Goal: Task Accomplishment & Management: Manage account settings

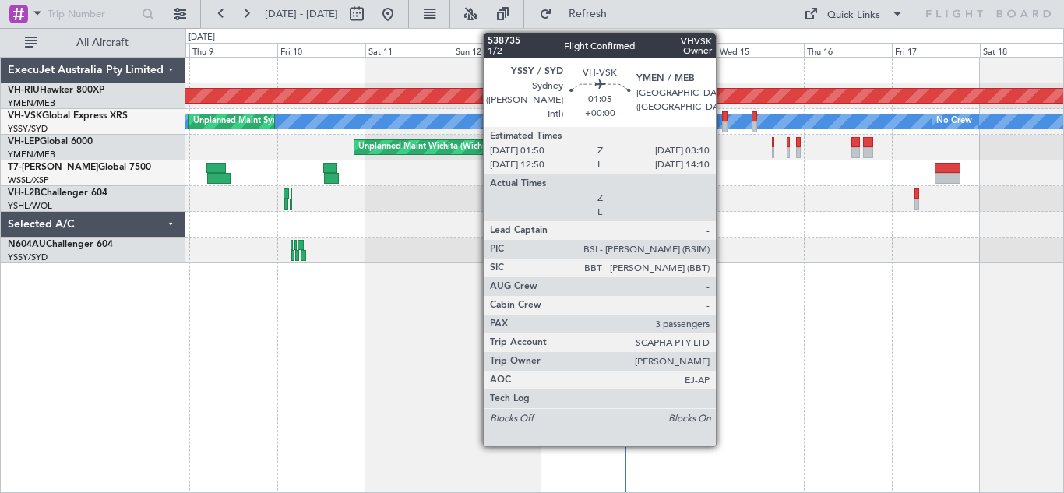
click at [723, 118] on div at bounding box center [724, 116] width 5 height 11
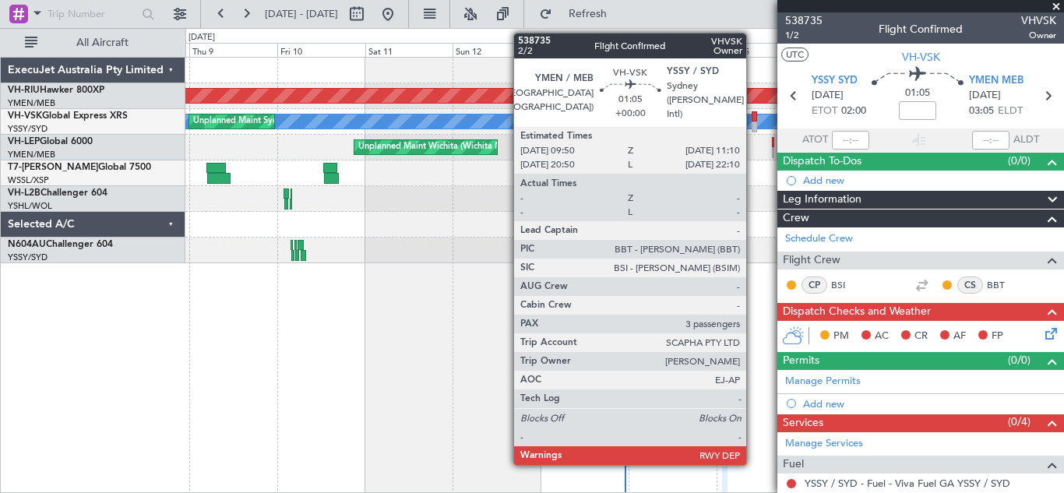
click at [753, 121] on div at bounding box center [753, 126] width 5 height 11
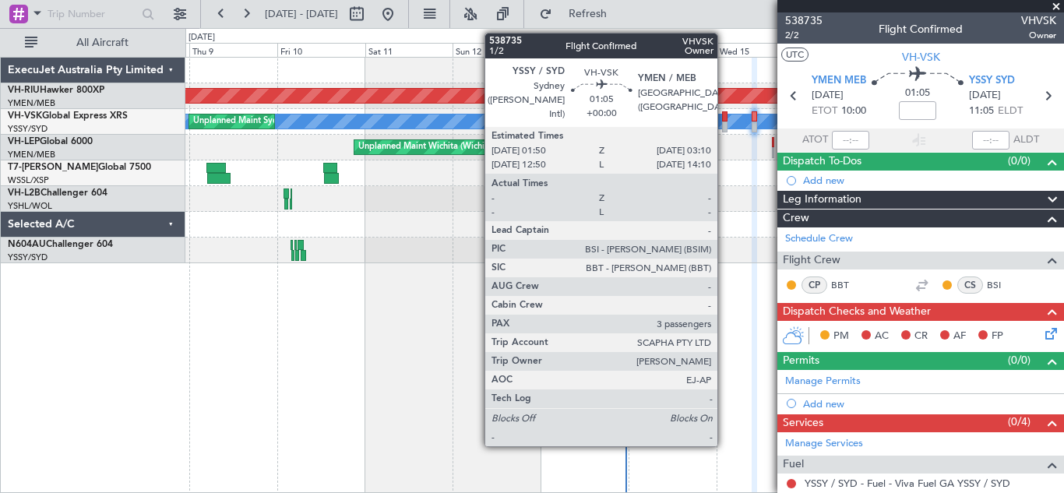
click at [724, 121] on div at bounding box center [724, 126] width 5 height 11
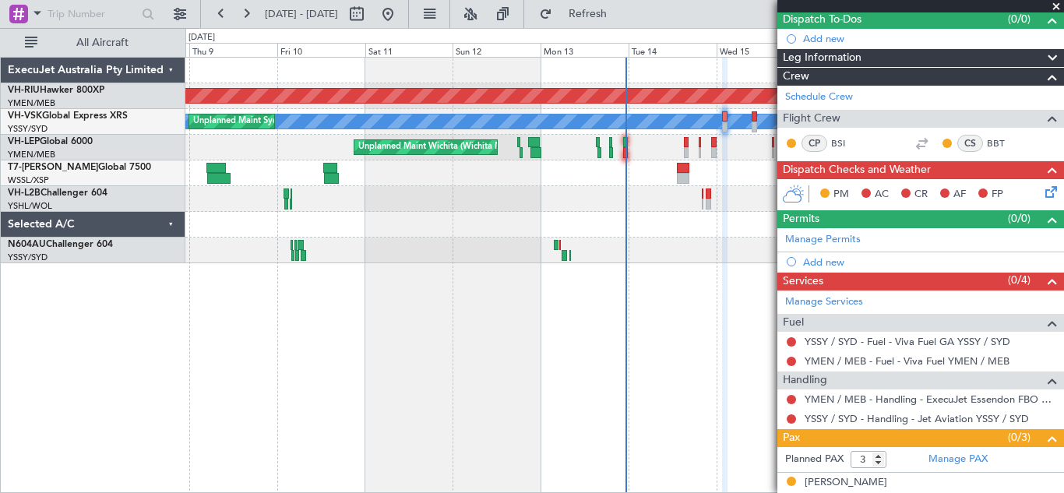
scroll to position [143, 0]
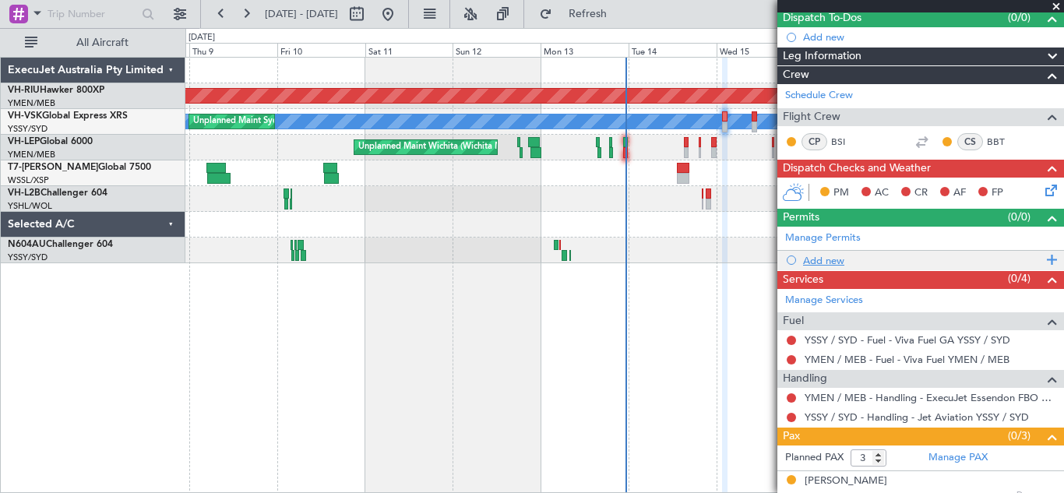
click at [1043, 260] on span at bounding box center [1049, 260] width 14 height 20
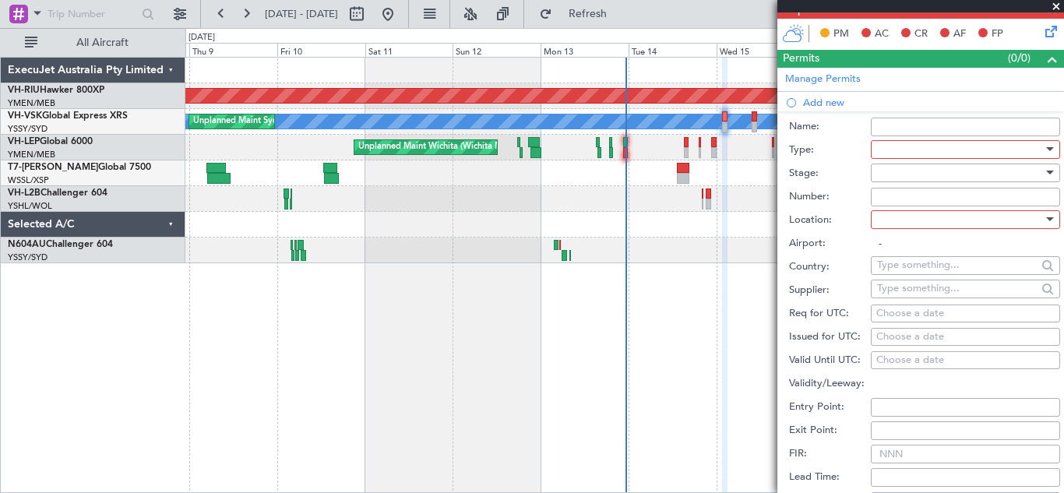
scroll to position [312, 0]
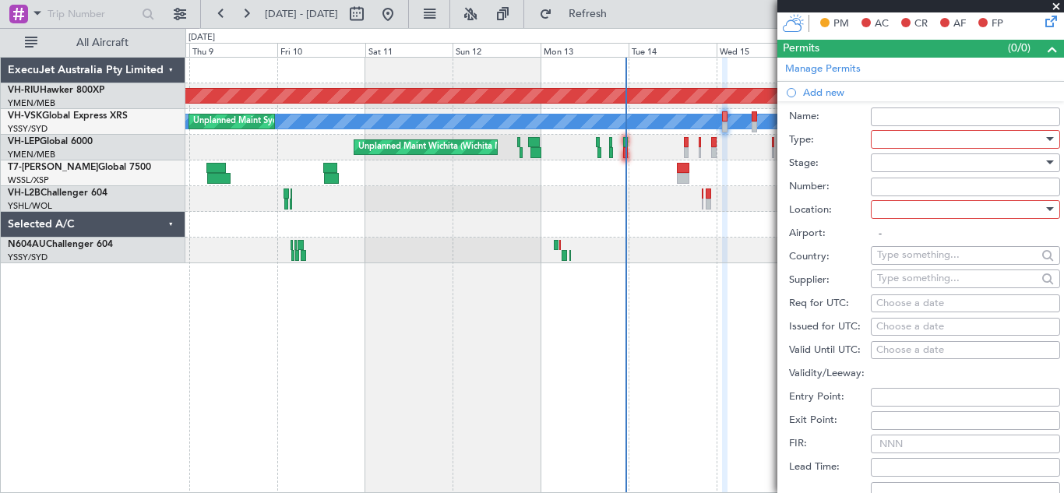
click at [1046, 139] on div at bounding box center [1050, 139] width 8 height 4
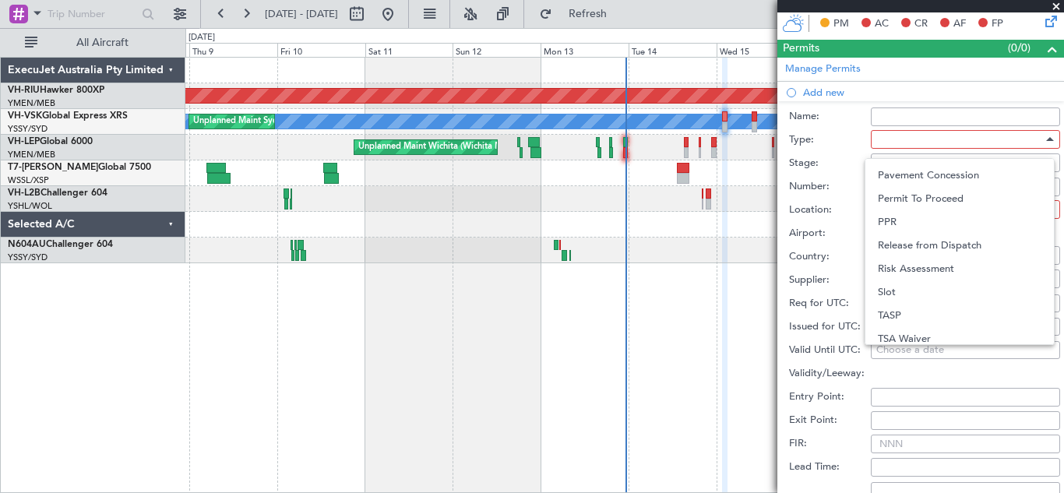
scroll to position [469, 0]
click at [925, 281] on span "Slot" at bounding box center [960, 285] width 164 height 23
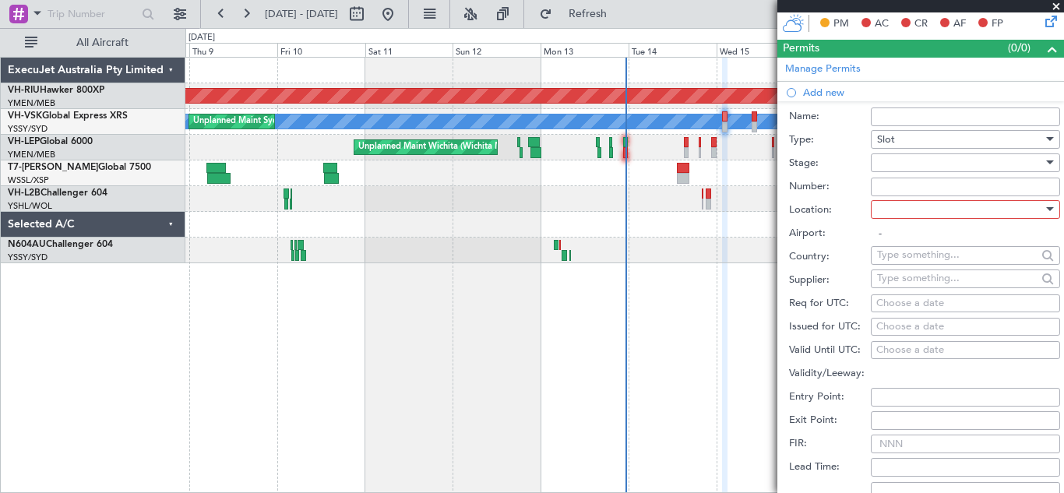
click at [1046, 163] on div at bounding box center [1050, 162] width 8 height 4
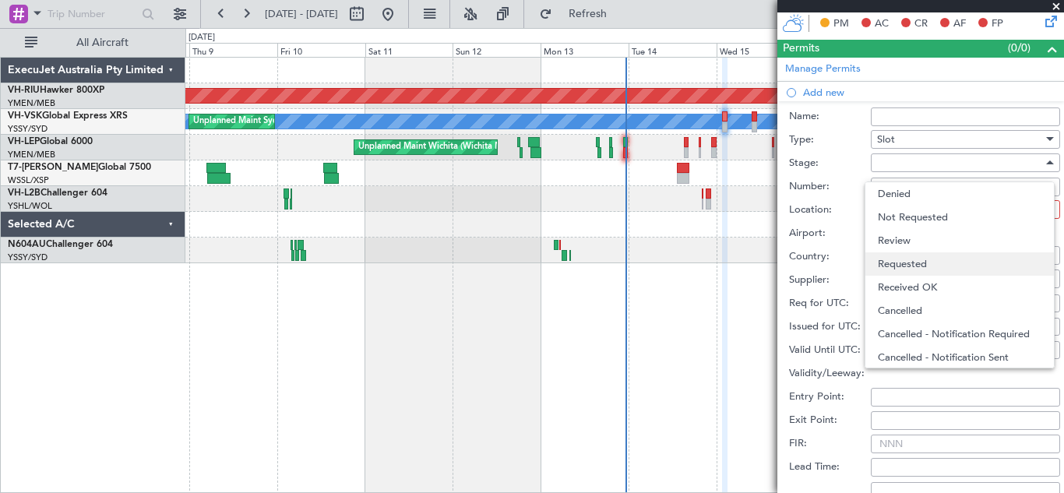
click at [914, 262] on span "Requested" at bounding box center [960, 263] width 164 height 23
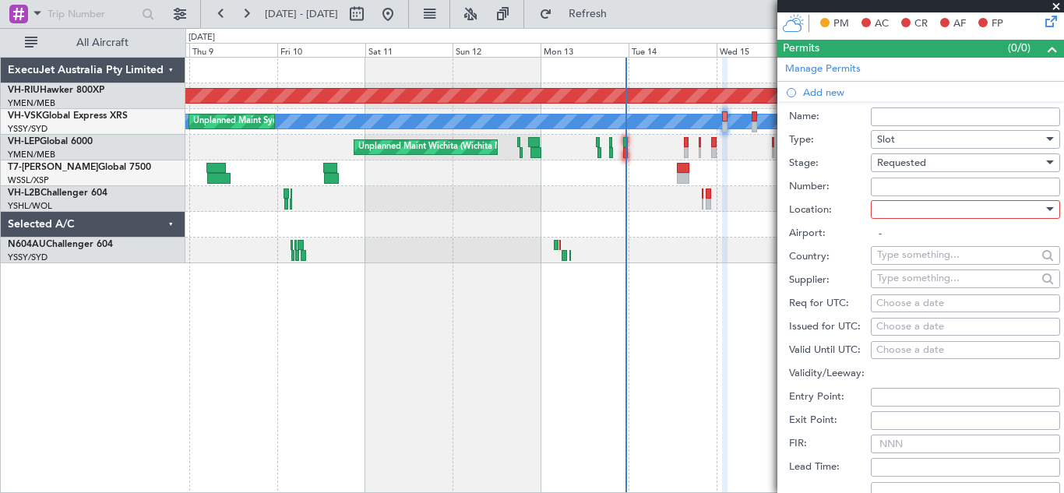
click at [1046, 164] on div at bounding box center [1050, 162] width 8 height 4
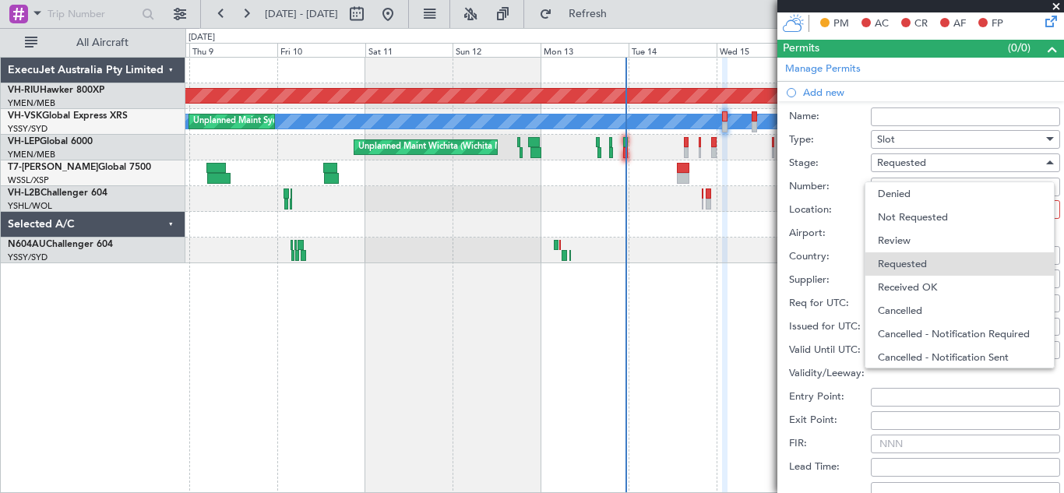
scroll to position [7, 0]
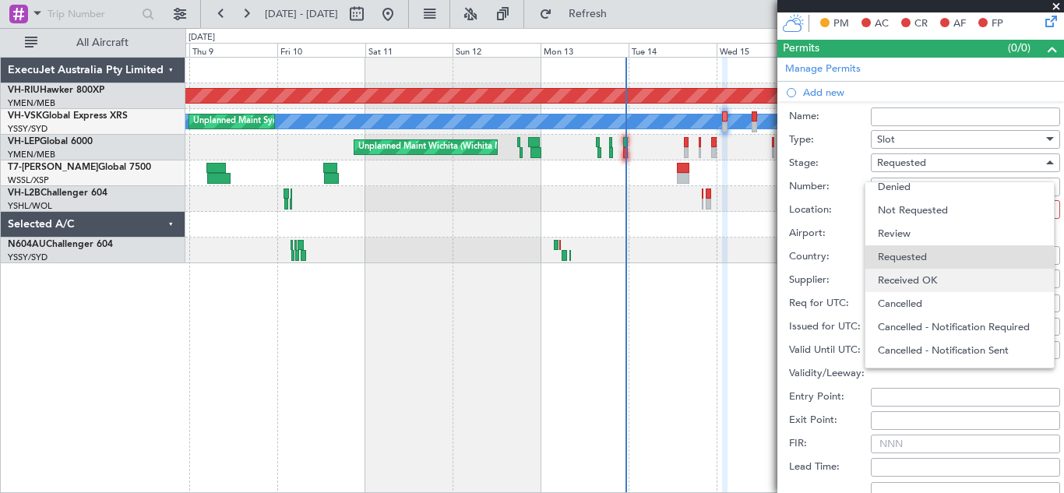
click at [954, 276] on span "Received OK" at bounding box center [960, 280] width 164 height 23
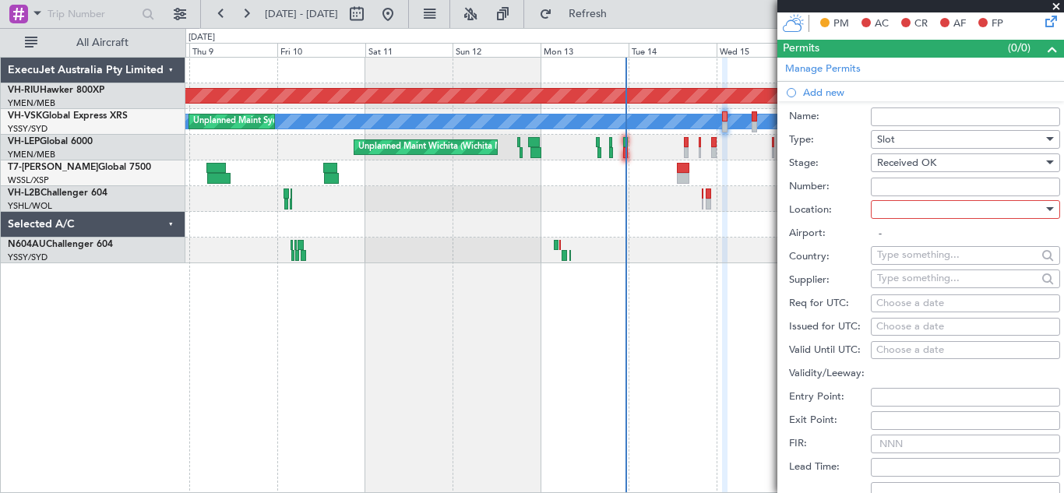
click at [1046, 211] on div at bounding box center [1050, 209] width 8 height 4
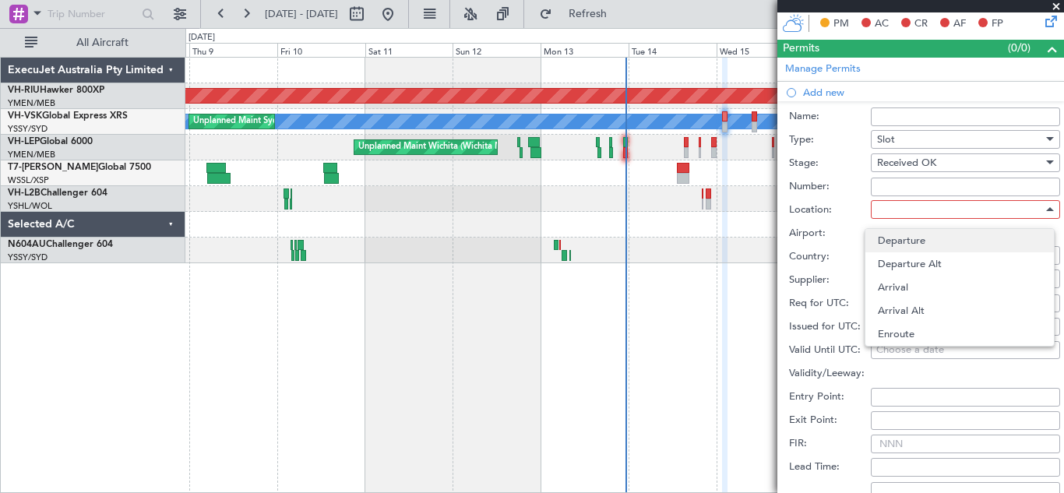
click at [930, 241] on span "Departure" at bounding box center [960, 240] width 164 height 23
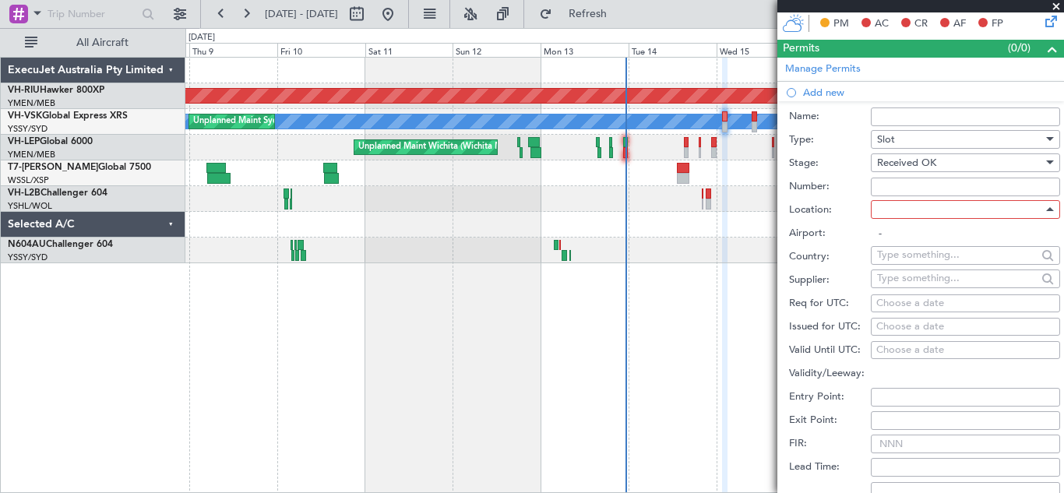
type input "YSSY / SYD"
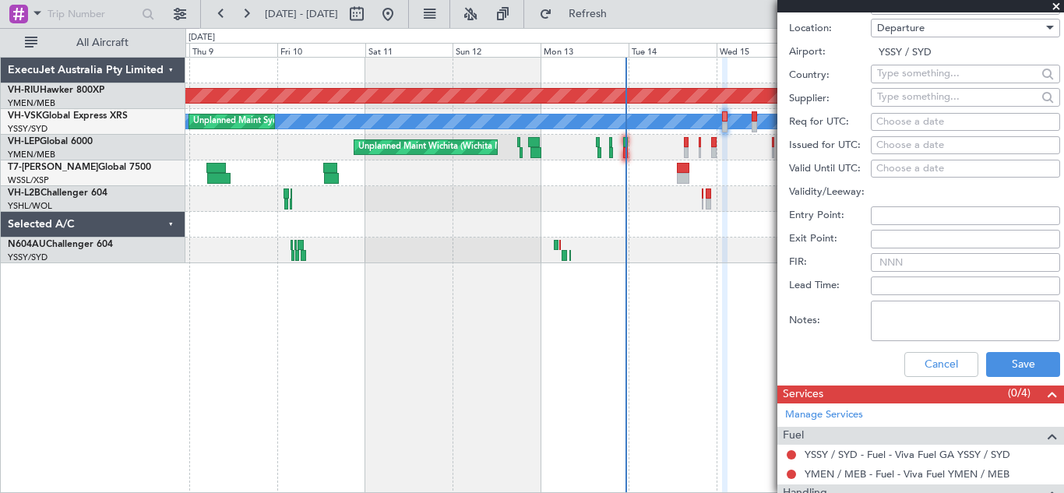
scroll to position [540, 0]
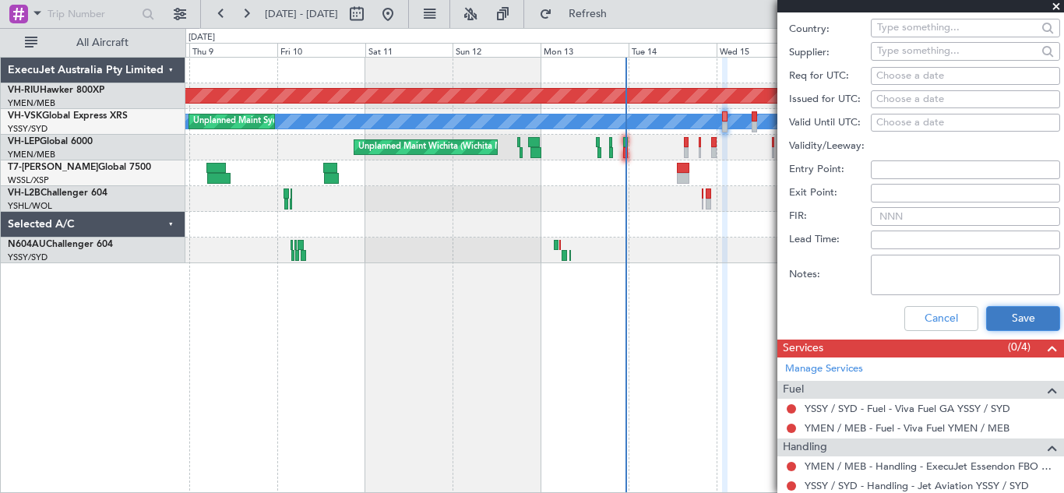
click at [1007, 319] on button "Save" at bounding box center [1023, 318] width 74 height 25
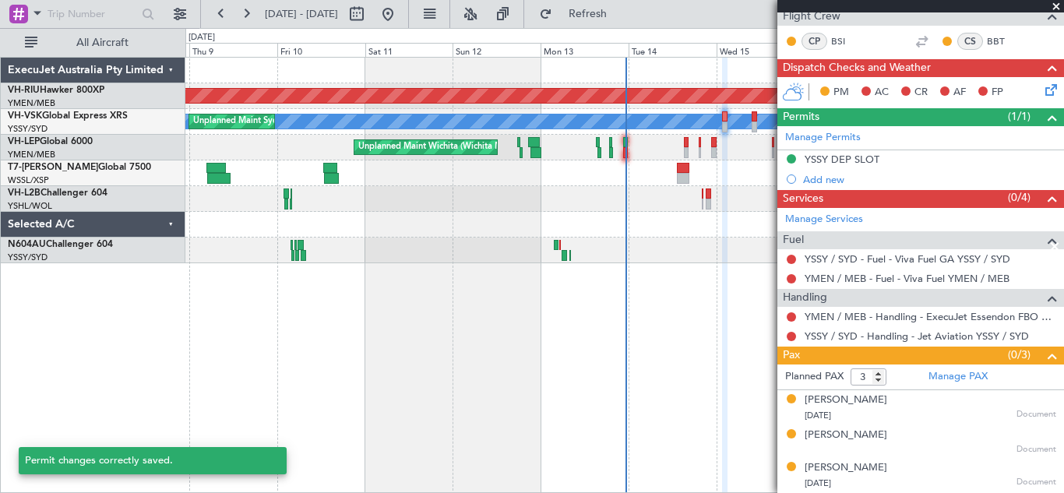
scroll to position [243, 0]
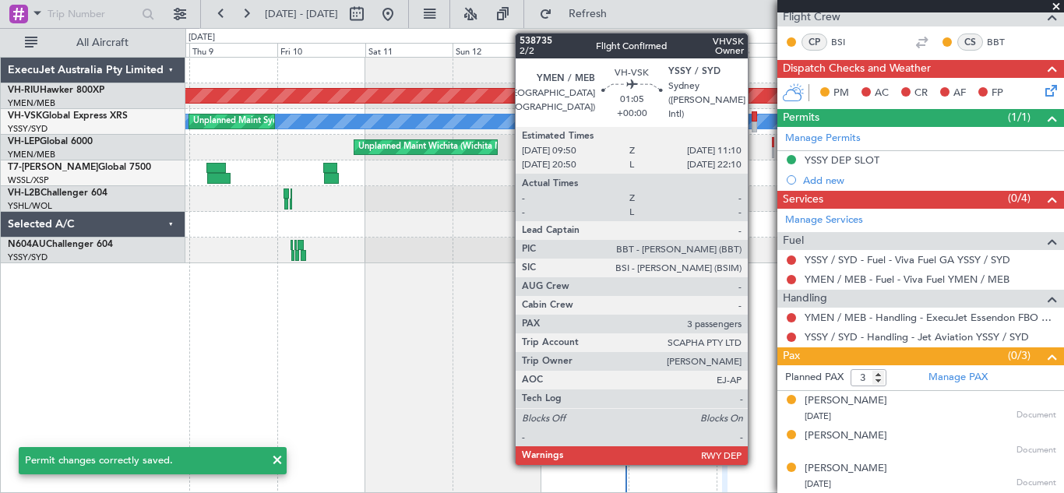
click at [754, 121] on div at bounding box center [753, 116] width 5 height 11
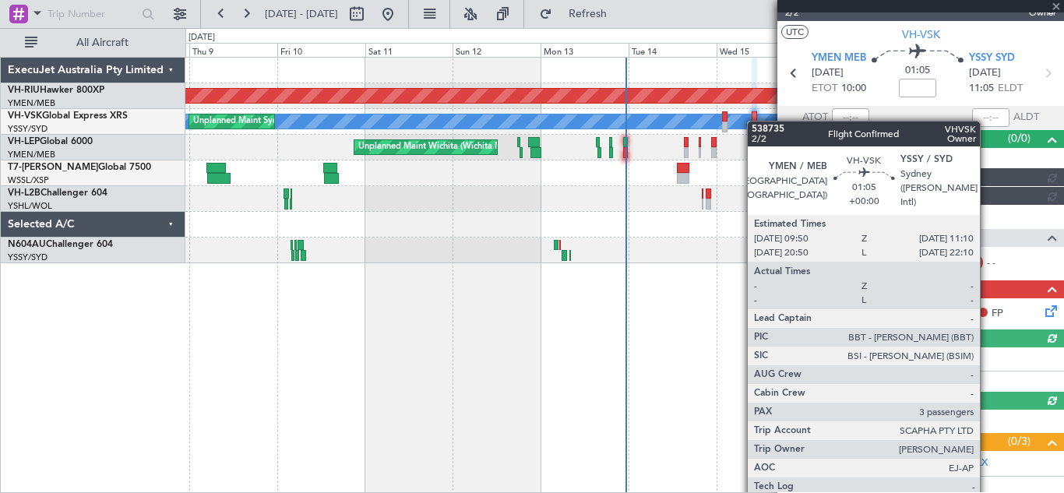
scroll to position [223, 0]
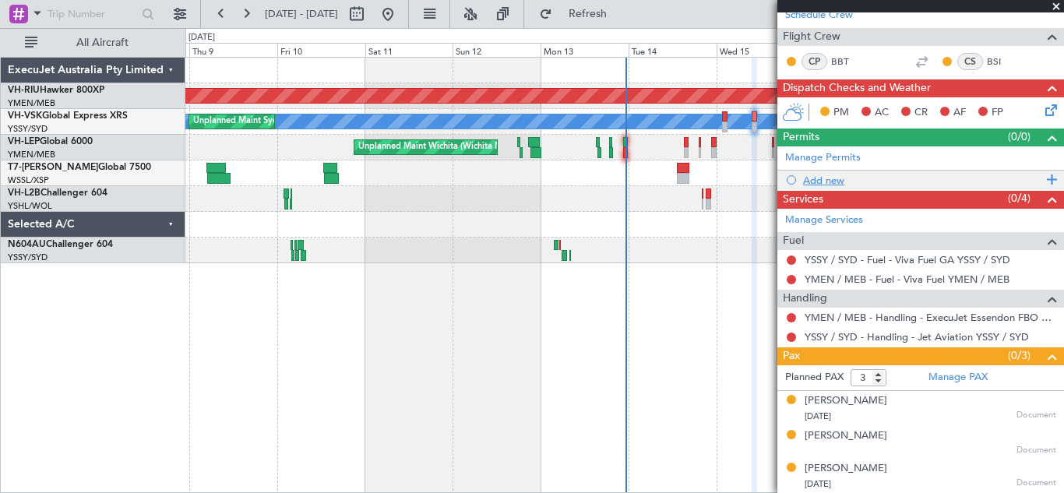
click at [1042, 178] on span at bounding box center [1049, 180] width 14 height 20
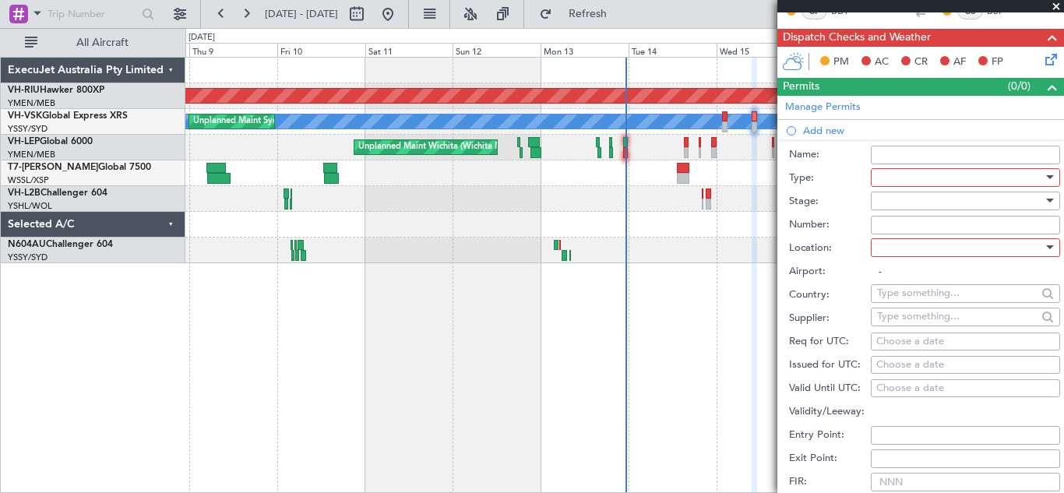
scroll to position [262, 0]
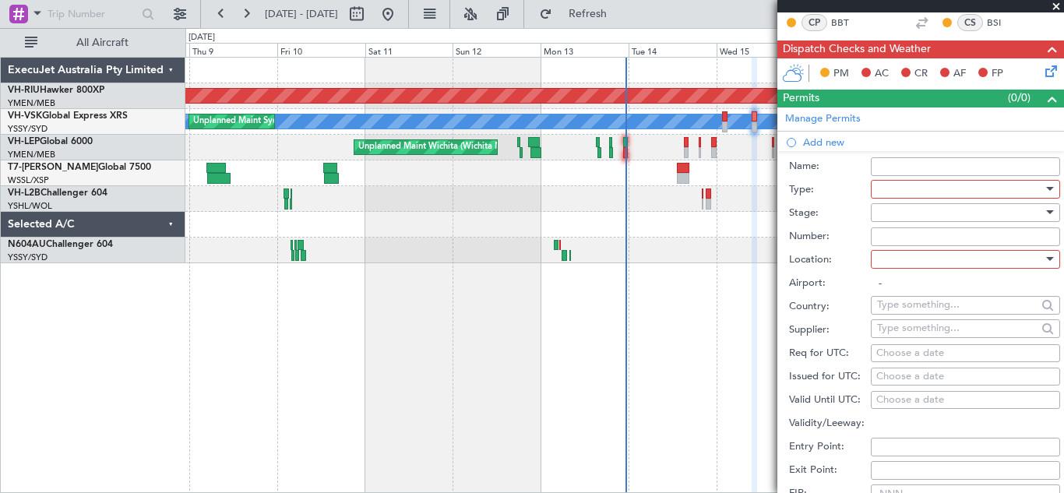
click at [1046, 189] on div at bounding box center [1050, 189] width 8 height 4
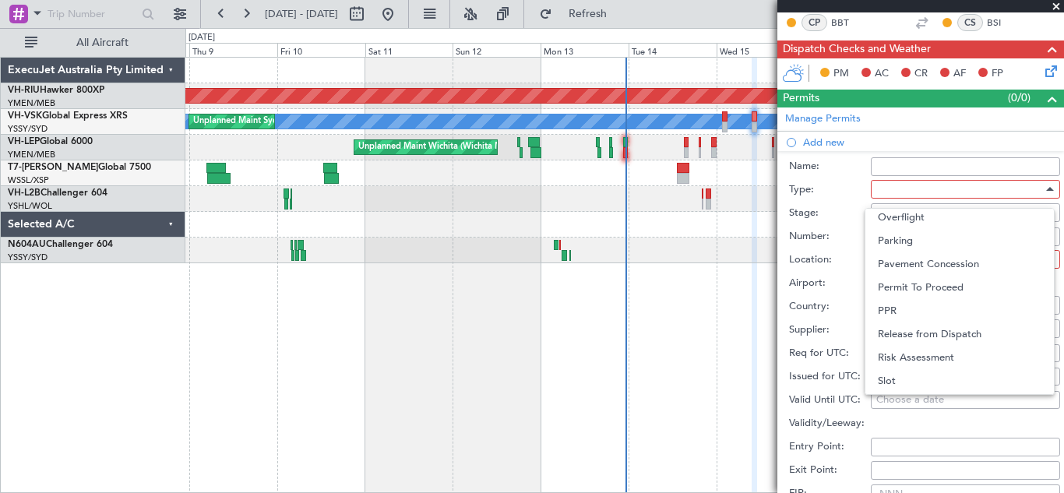
scroll to position [440, 0]
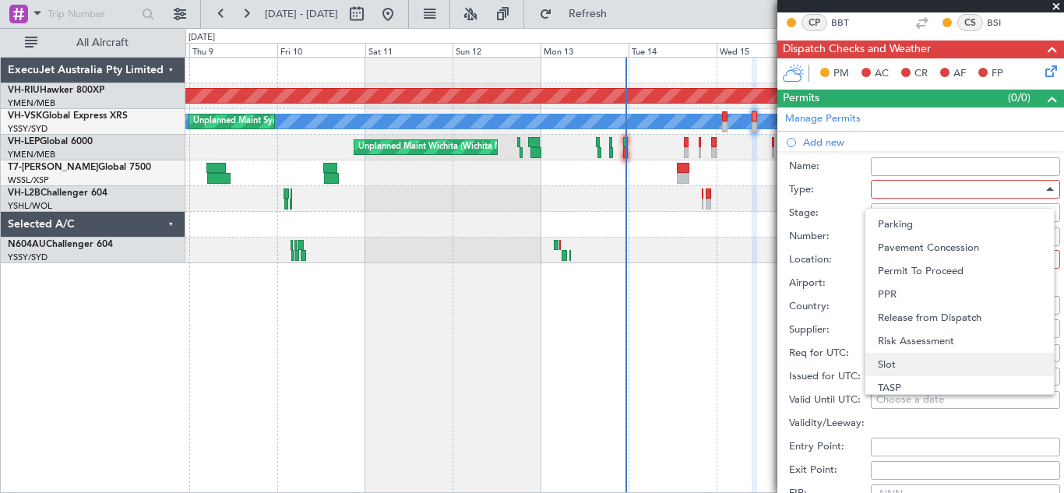
click at [932, 364] on span "Slot" at bounding box center [960, 364] width 164 height 23
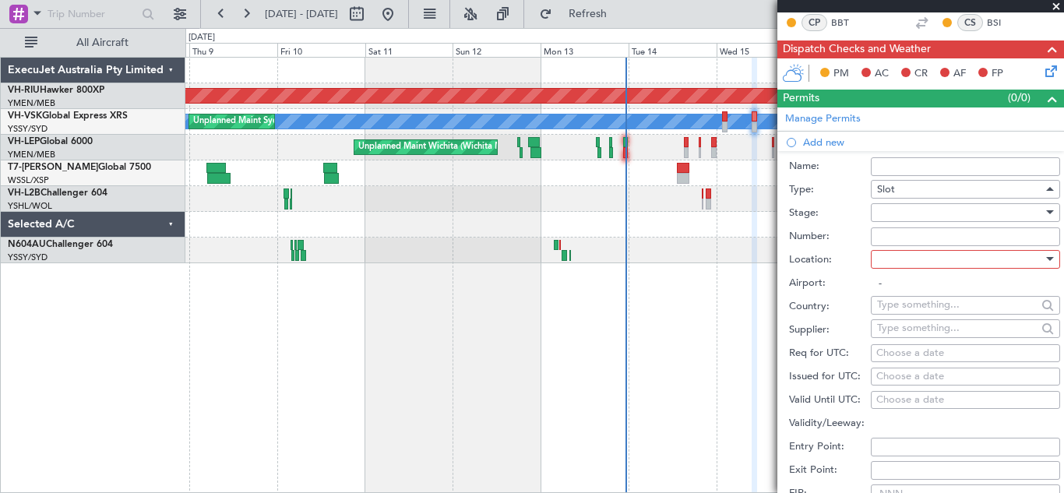
scroll to position [469, 0]
click at [1046, 213] on div at bounding box center [1050, 212] width 8 height 4
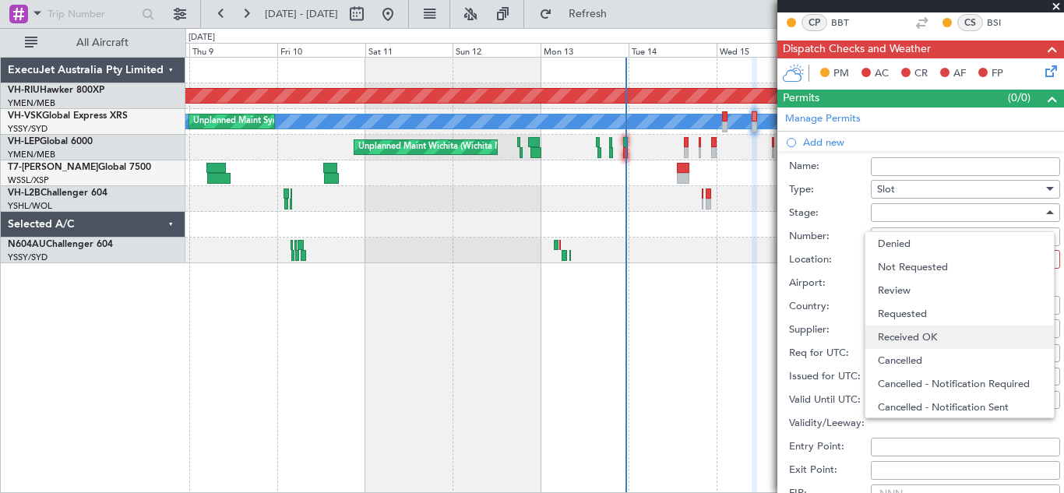
click at [947, 335] on span "Received OK" at bounding box center [960, 336] width 164 height 23
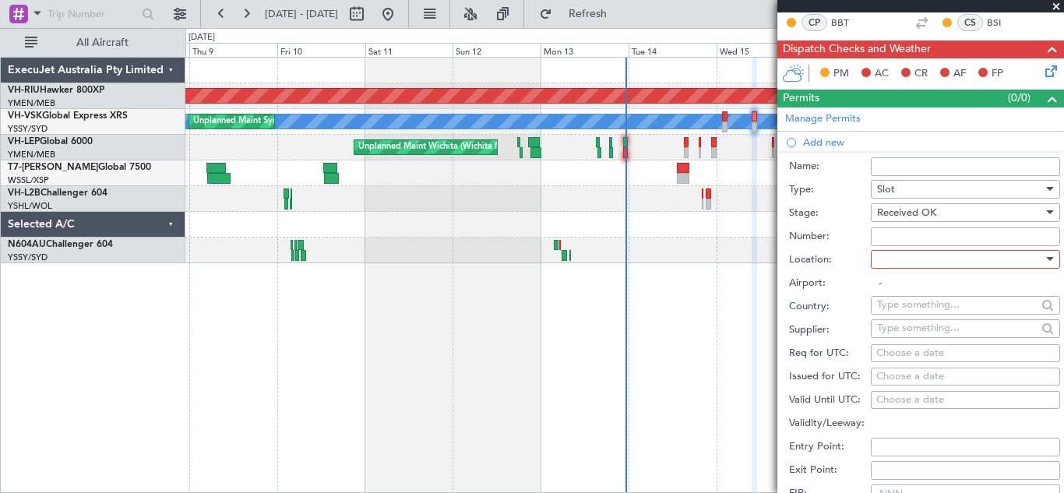
click at [1046, 259] on div at bounding box center [1050, 259] width 8 height 4
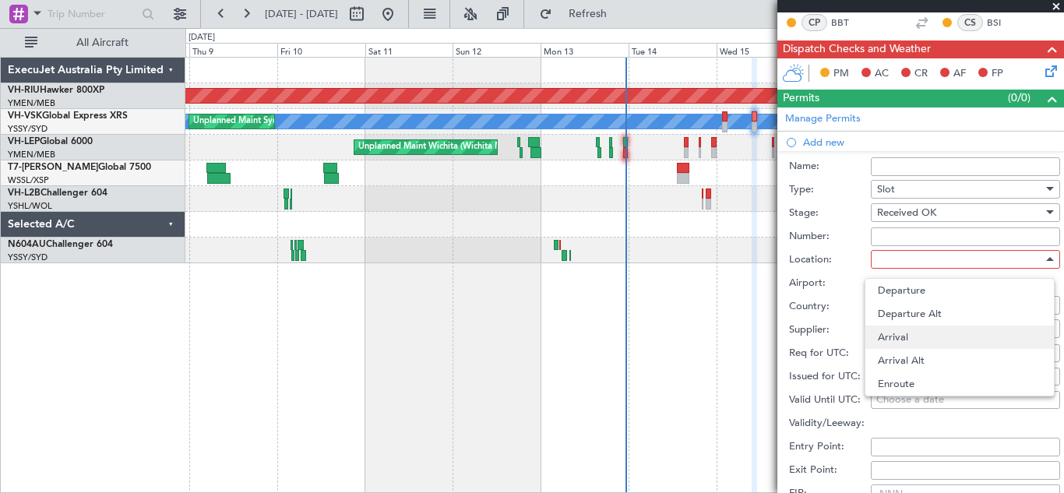
click at [910, 336] on span "Arrival" at bounding box center [960, 336] width 164 height 23
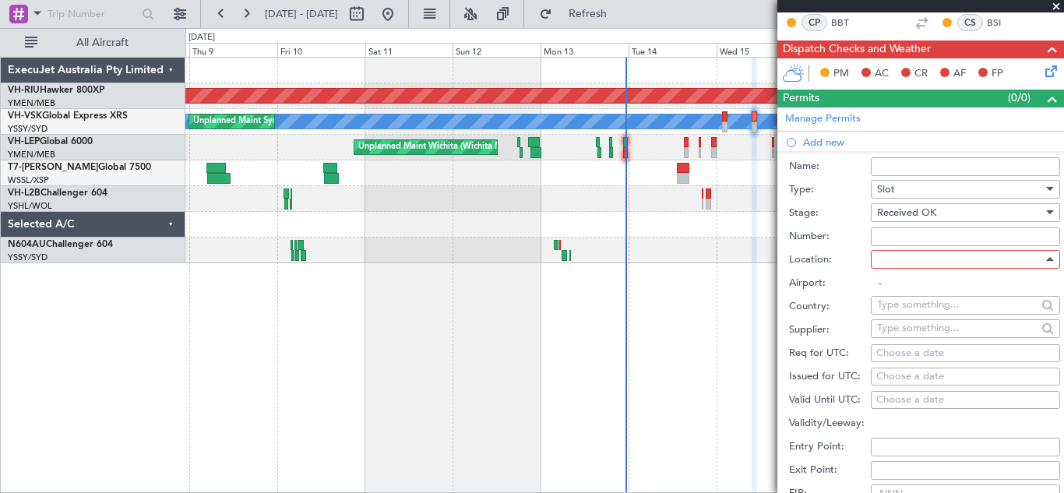
type input "YSSY / SYD"
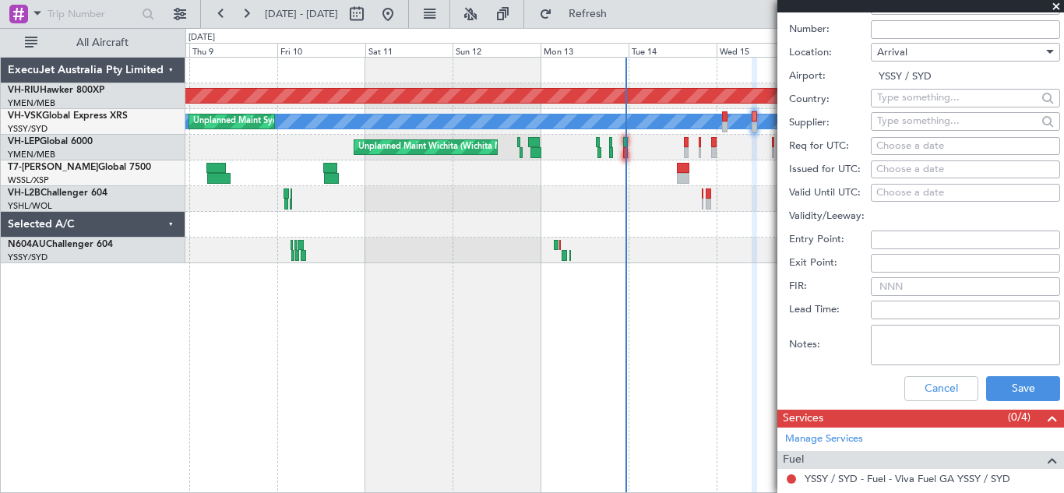
scroll to position [524, 0]
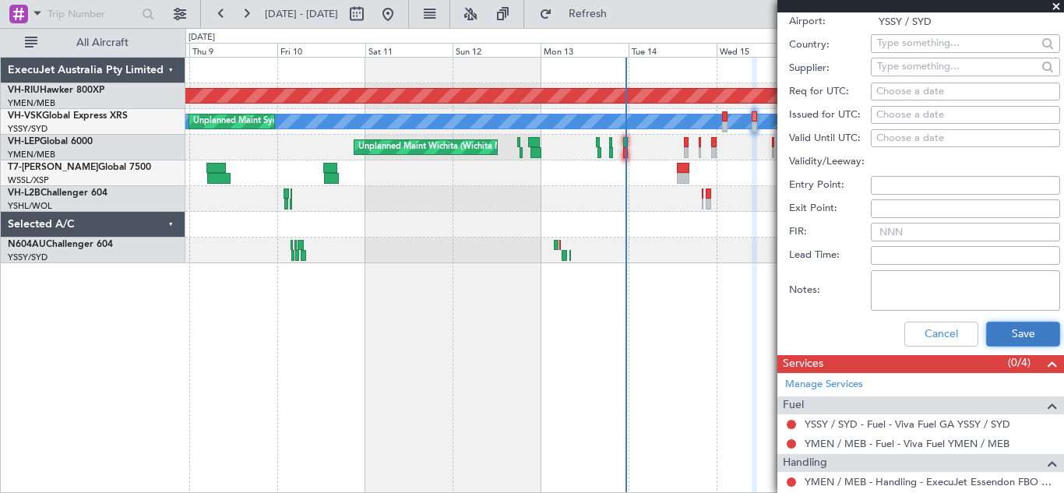
click at [1018, 328] on button "Save" at bounding box center [1023, 334] width 74 height 25
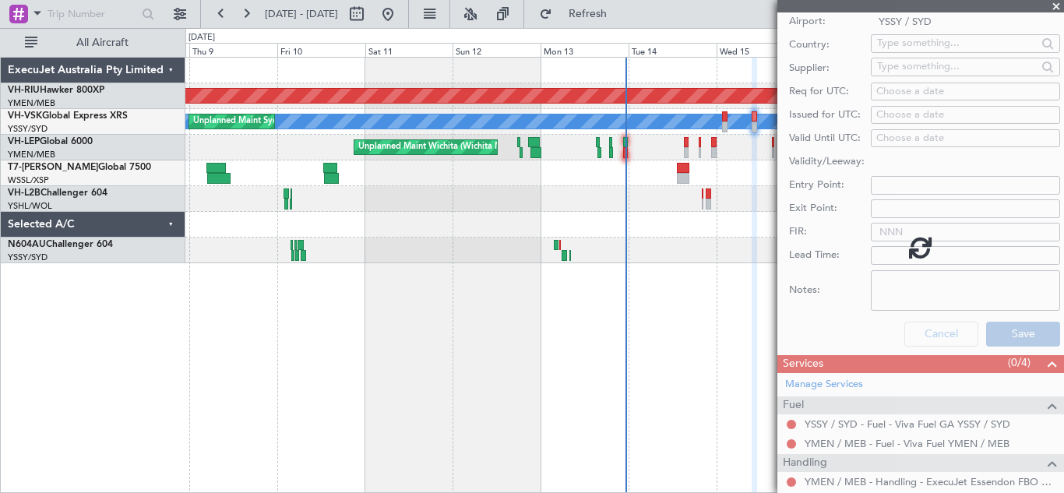
scroll to position [243, 0]
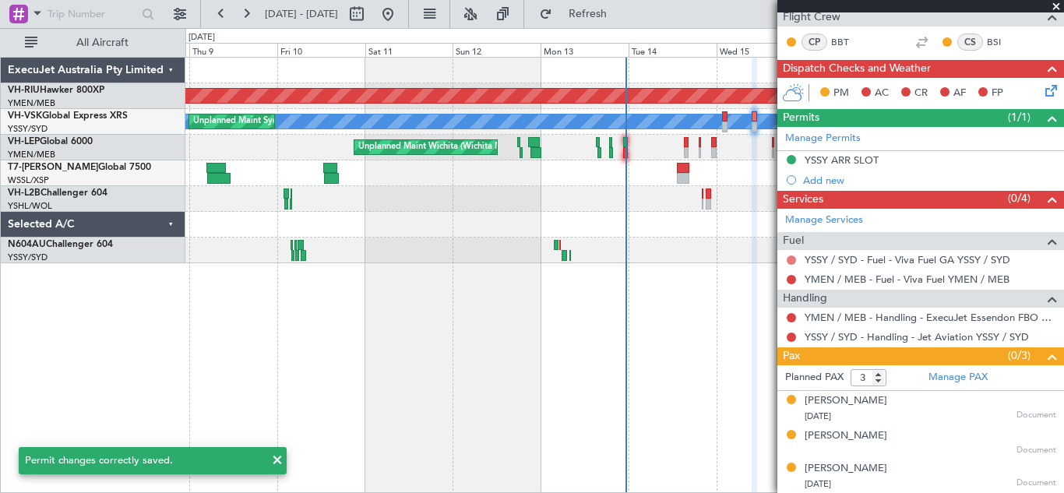
click at [790, 258] on button at bounding box center [790, 259] width 9 height 9
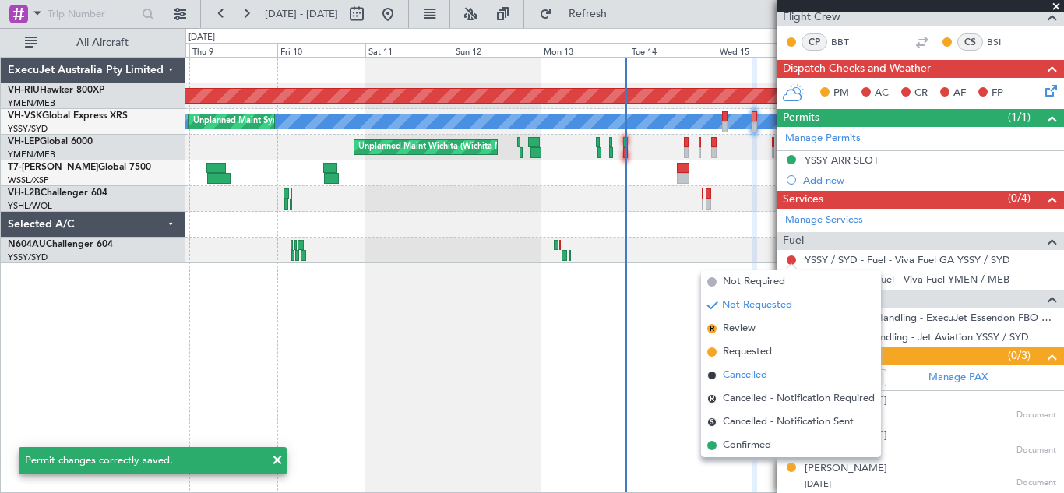
click at [748, 378] on span "Cancelled" at bounding box center [745, 376] width 44 height 16
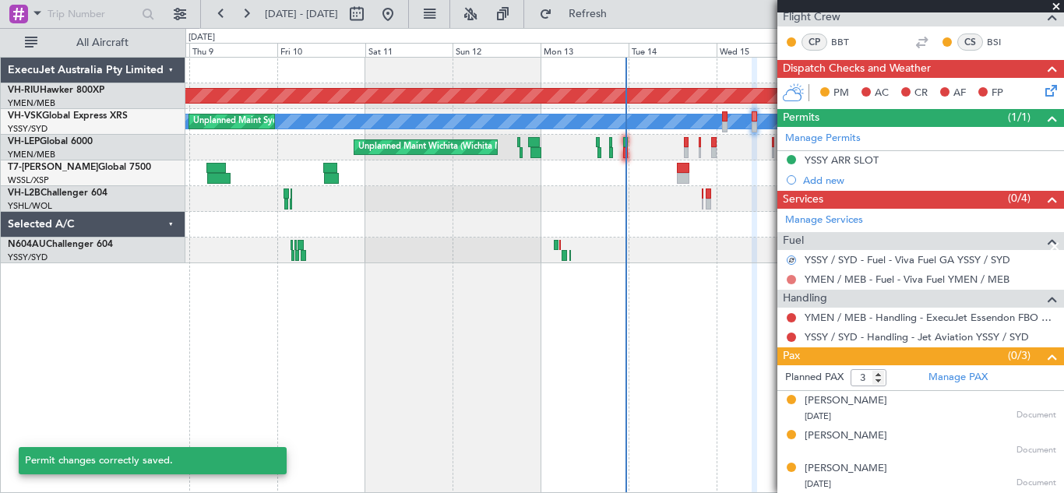
click at [790, 277] on button at bounding box center [790, 279] width 9 height 9
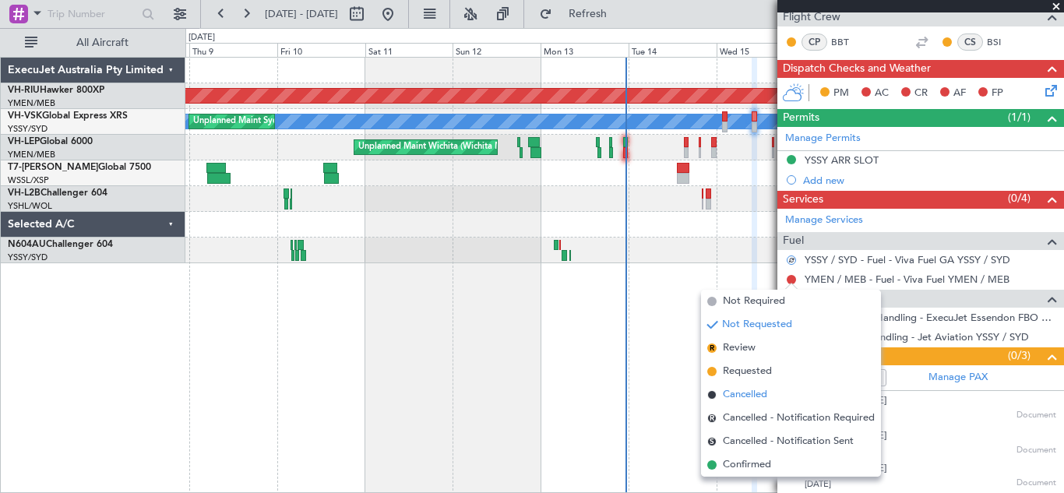
click at [745, 393] on span "Cancelled" at bounding box center [745, 395] width 44 height 16
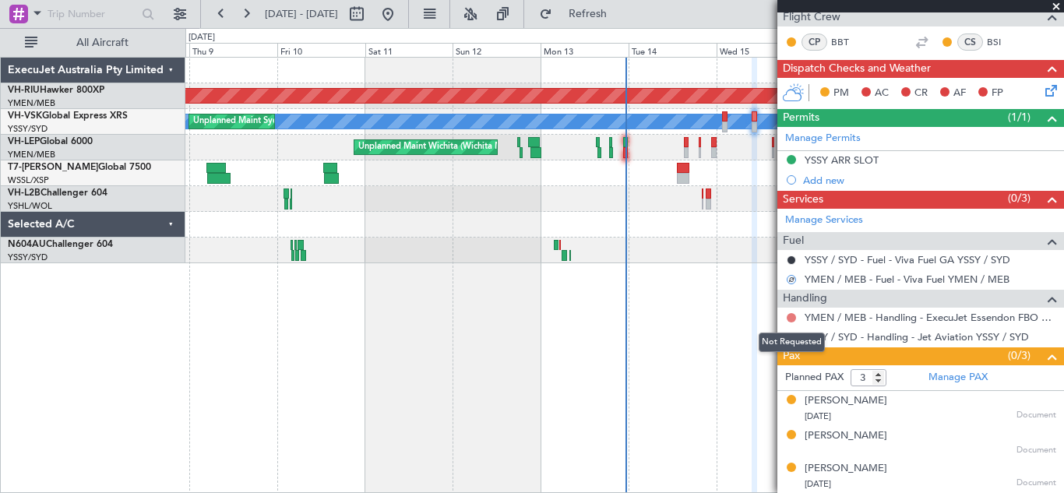
click at [792, 315] on button at bounding box center [790, 317] width 9 height 9
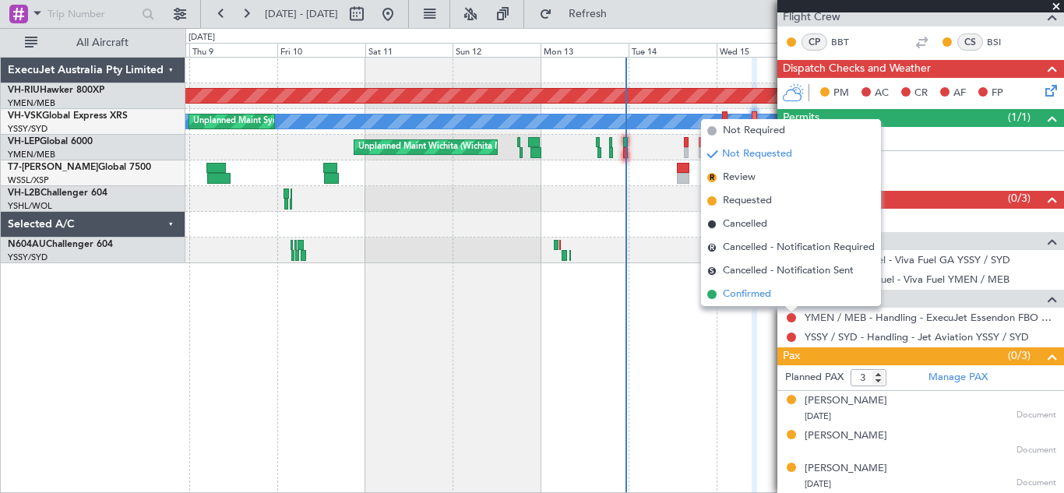
click at [754, 294] on span "Confirmed" at bounding box center [747, 295] width 48 height 16
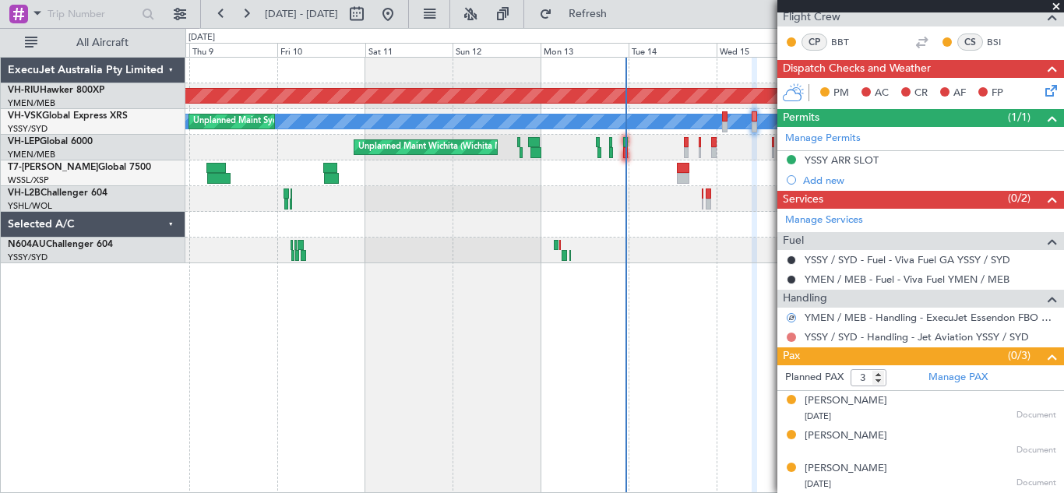
click at [793, 337] on button at bounding box center [790, 336] width 9 height 9
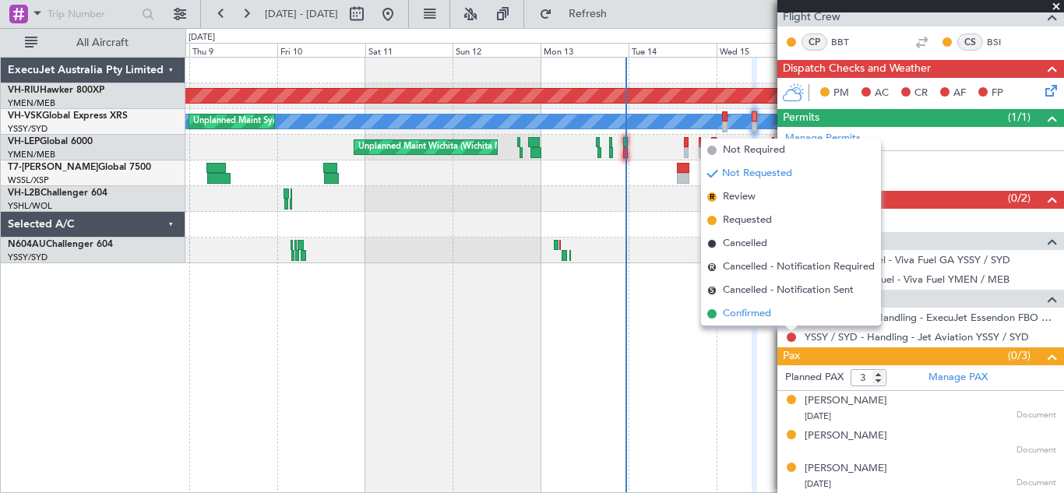
click at [747, 315] on span "Confirmed" at bounding box center [747, 314] width 48 height 16
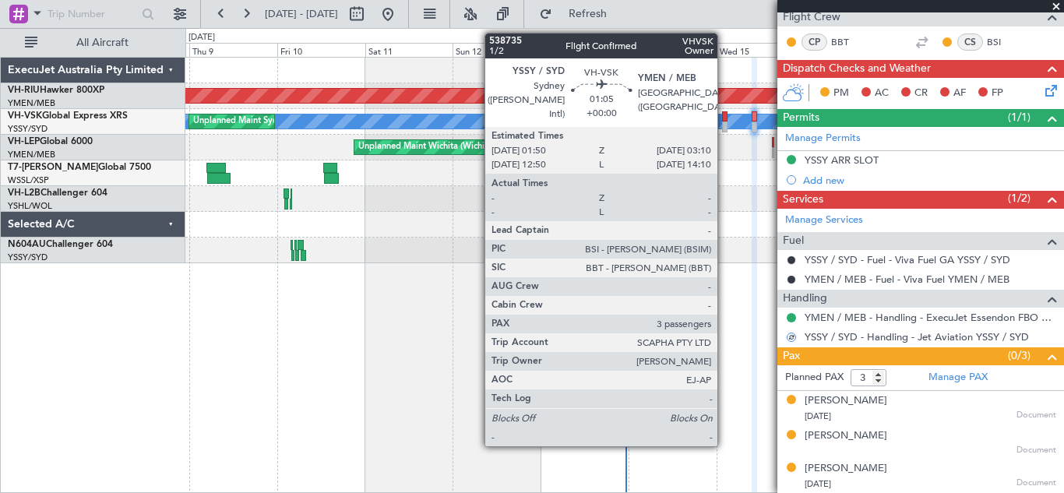
click at [724, 121] on div at bounding box center [724, 116] width 5 height 11
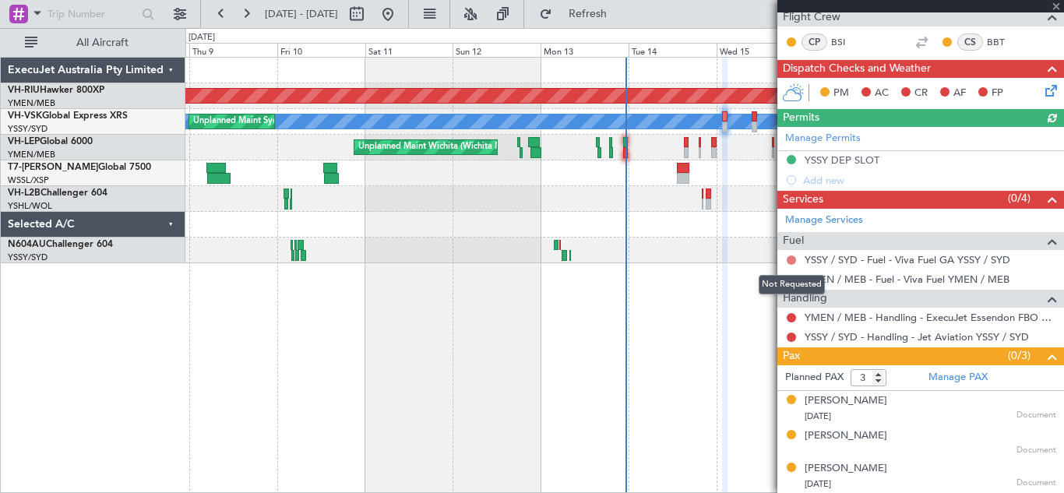
click at [792, 256] on button at bounding box center [790, 259] width 9 height 9
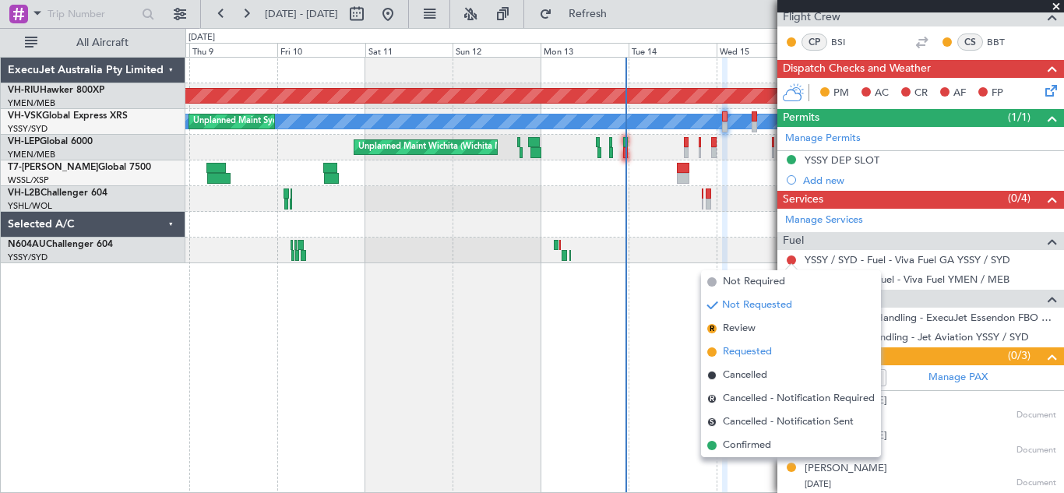
click at [744, 353] on span "Requested" at bounding box center [747, 352] width 49 height 16
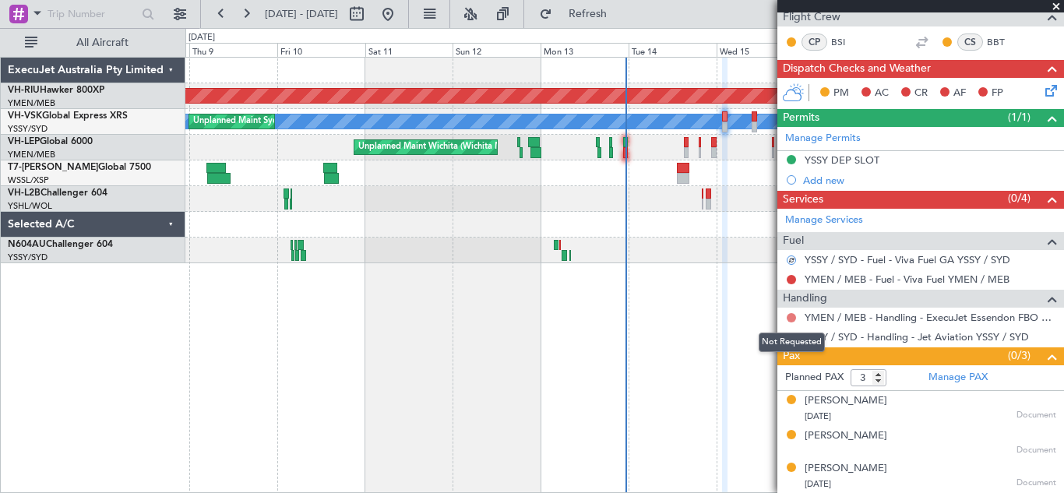
click at [790, 315] on button at bounding box center [790, 317] width 9 height 9
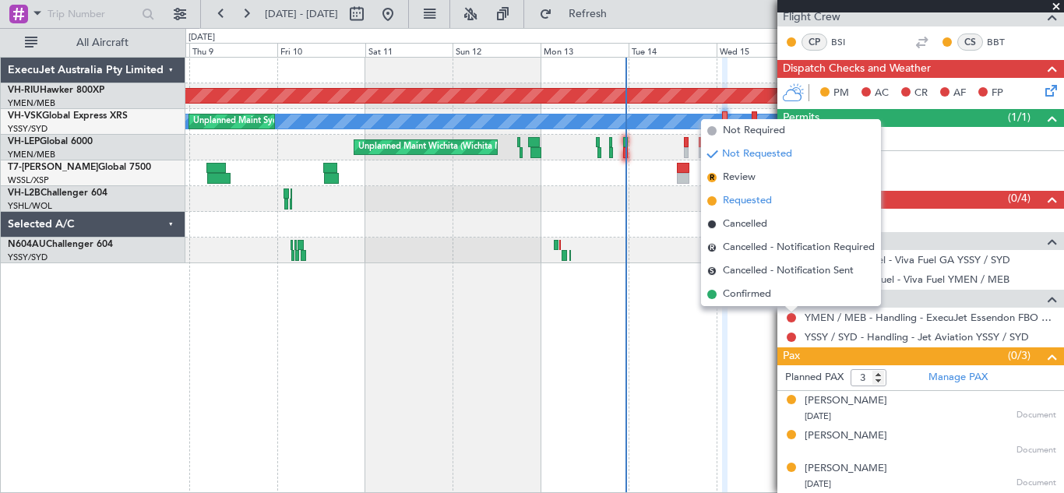
click at [737, 197] on span "Requested" at bounding box center [747, 201] width 49 height 16
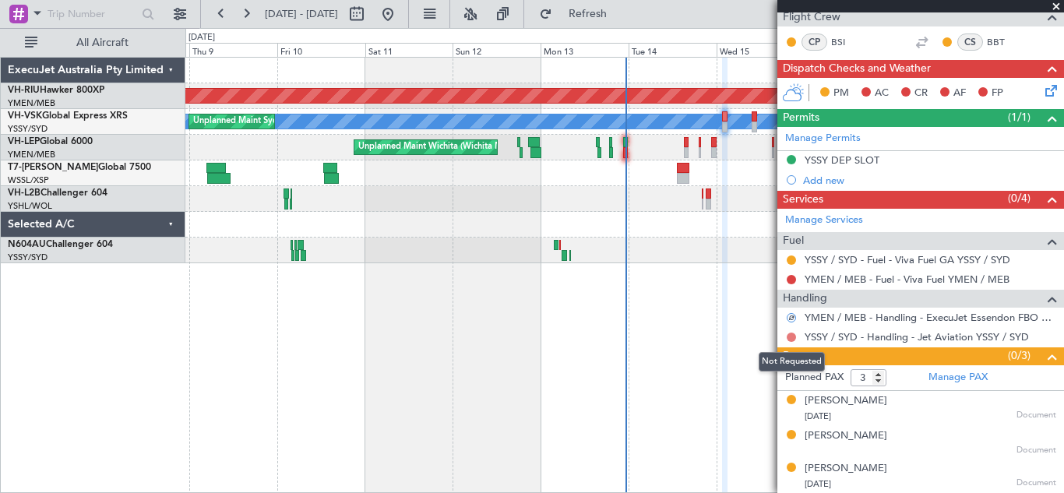
click at [792, 336] on button at bounding box center [790, 336] width 9 height 9
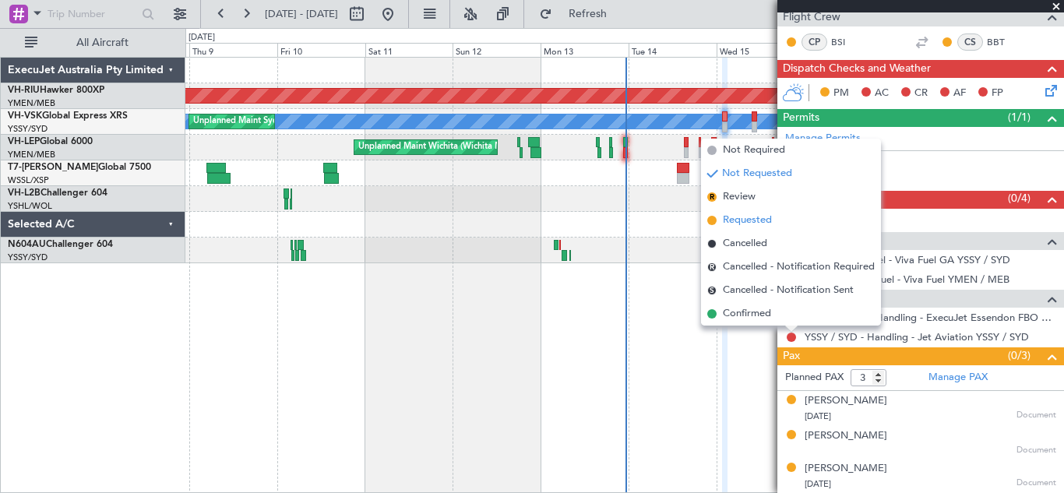
click at [744, 220] on span "Requested" at bounding box center [747, 221] width 49 height 16
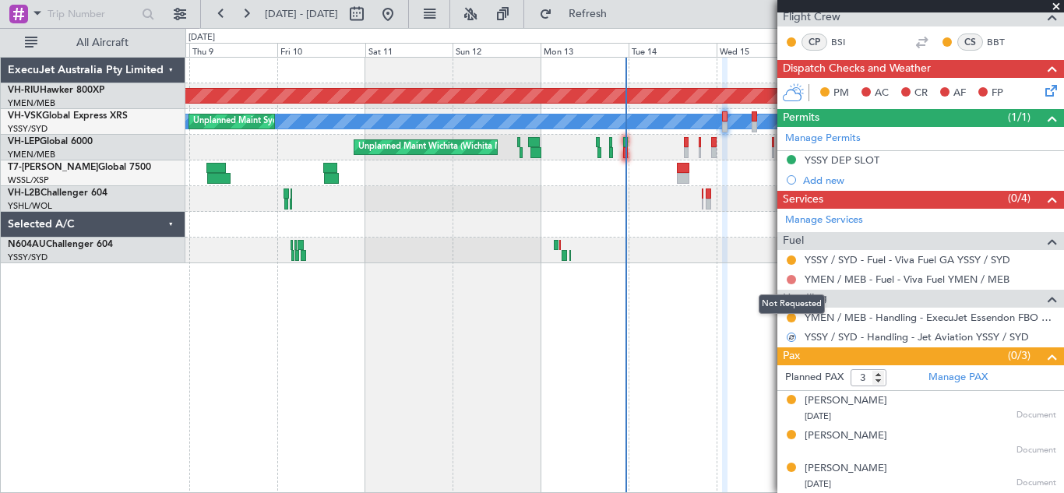
click at [790, 280] on button at bounding box center [790, 279] width 9 height 9
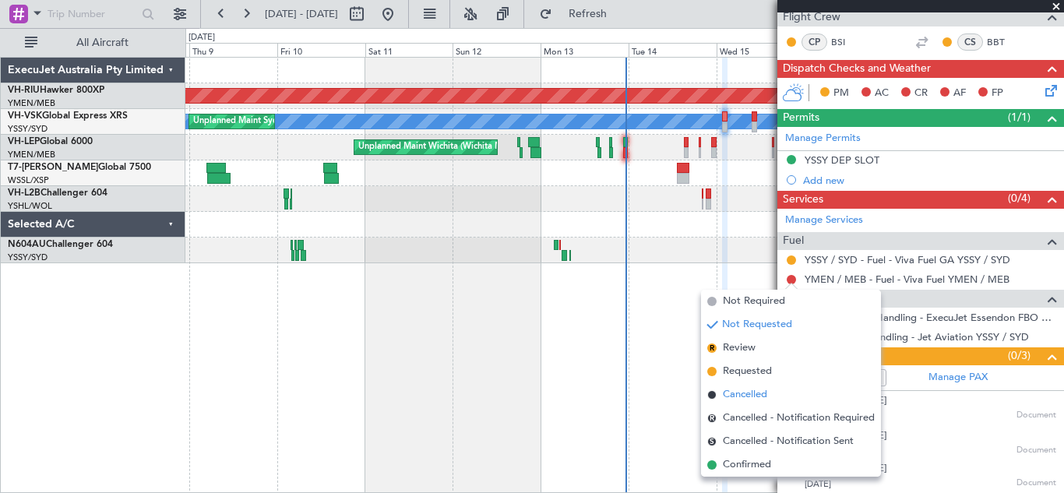
click at [740, 394] on span "Cancelled" at bounding box center [745, 395] width 44 height 16
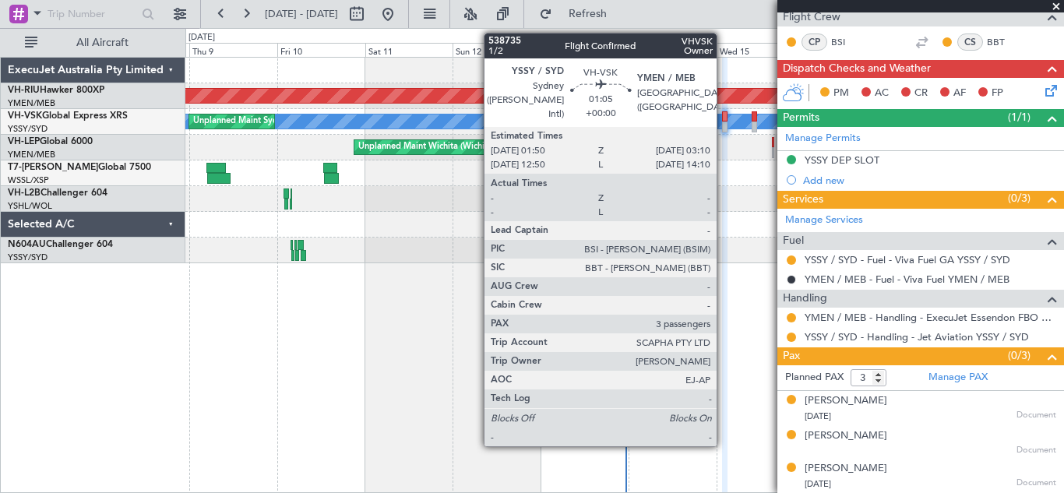
click at [723, 118] on div at bounding box center [724, 116] width 5 height 11
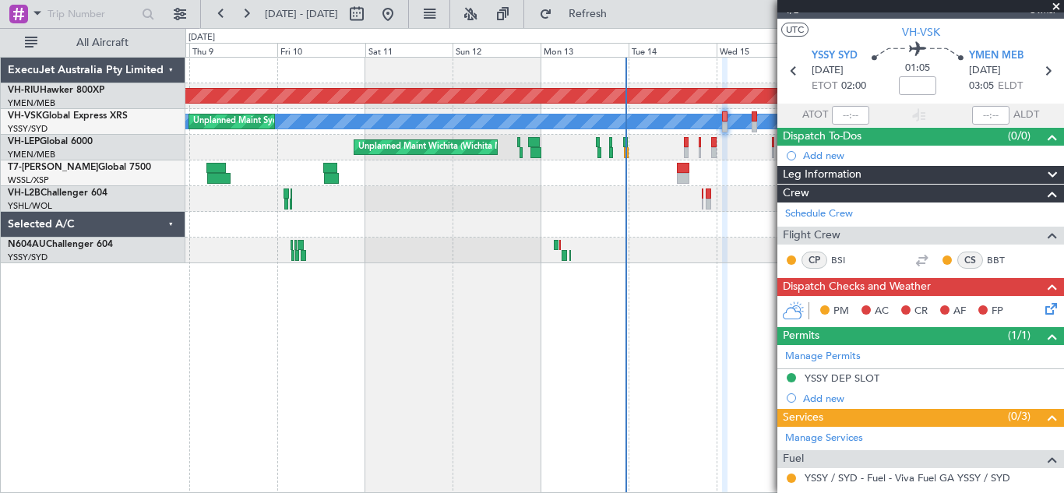
scroll to position [0, 0]
